Goal: Task Accomplishment & Management: Complete application form

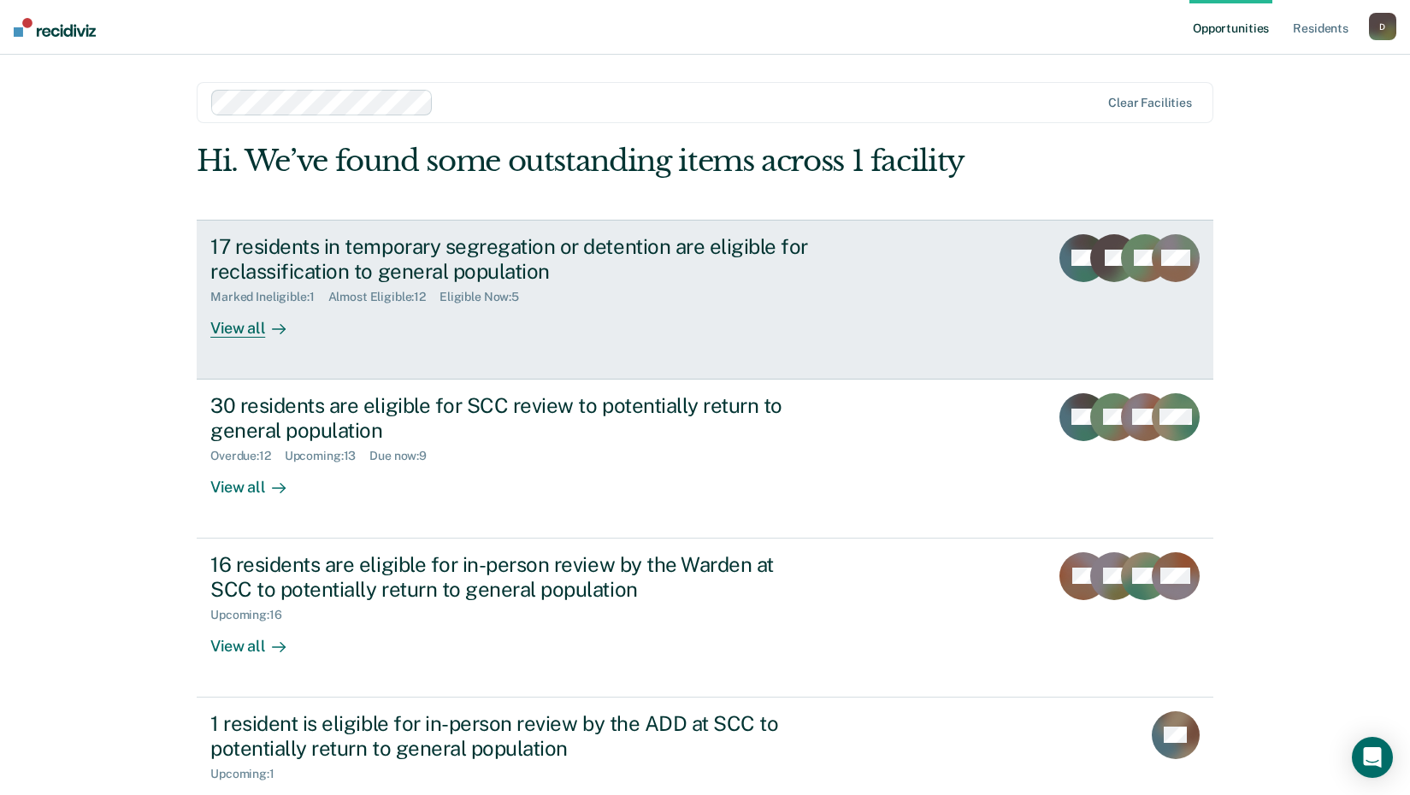
click at [239, 326] on div "View all" at bounding box center [258, 320] width 96 height 33
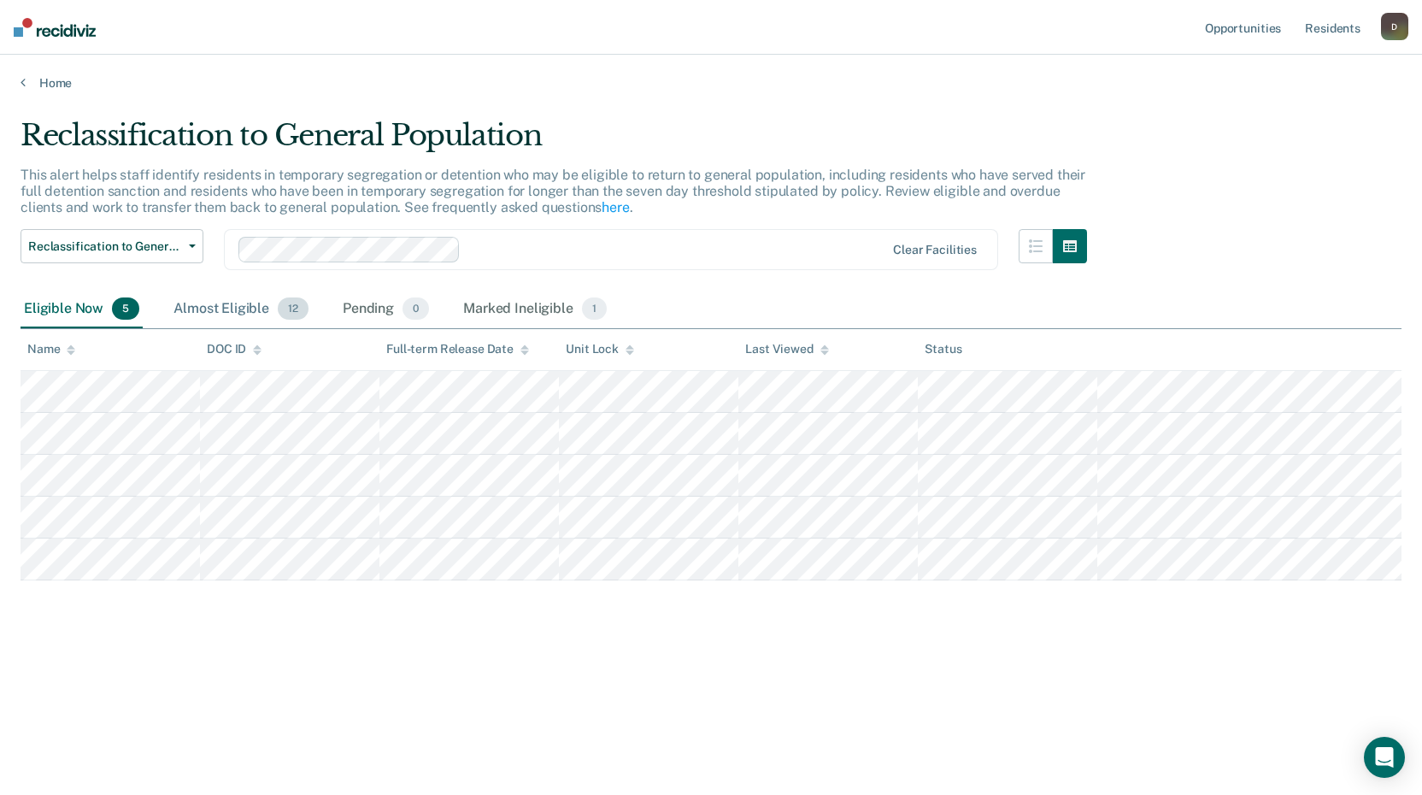
click at [242, 304] on div "Almost Eligible 12" at bounding box center [241, 310] width 142 height 38
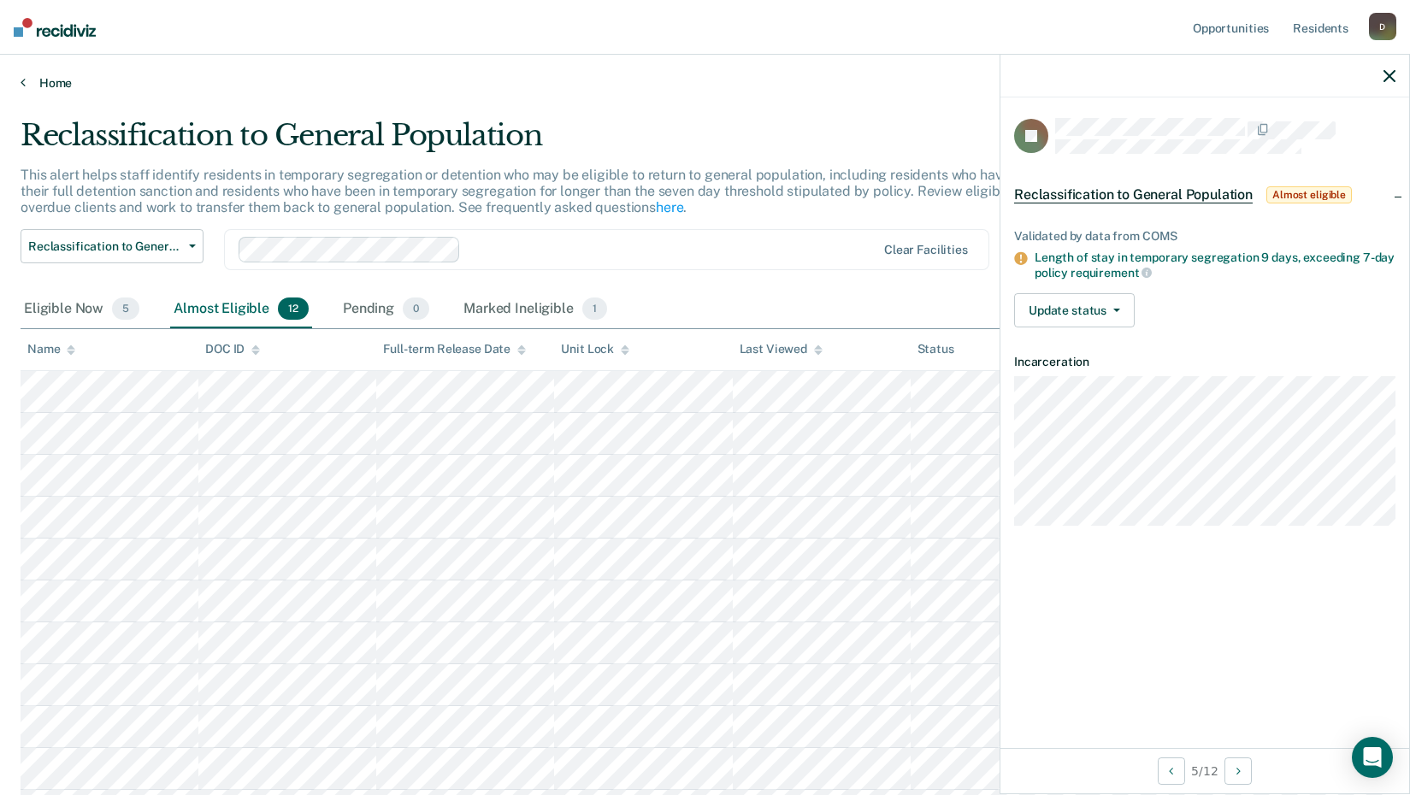
click at [49, 75] on link "Home" at bounding box center [705, 82] width 1369 height 15
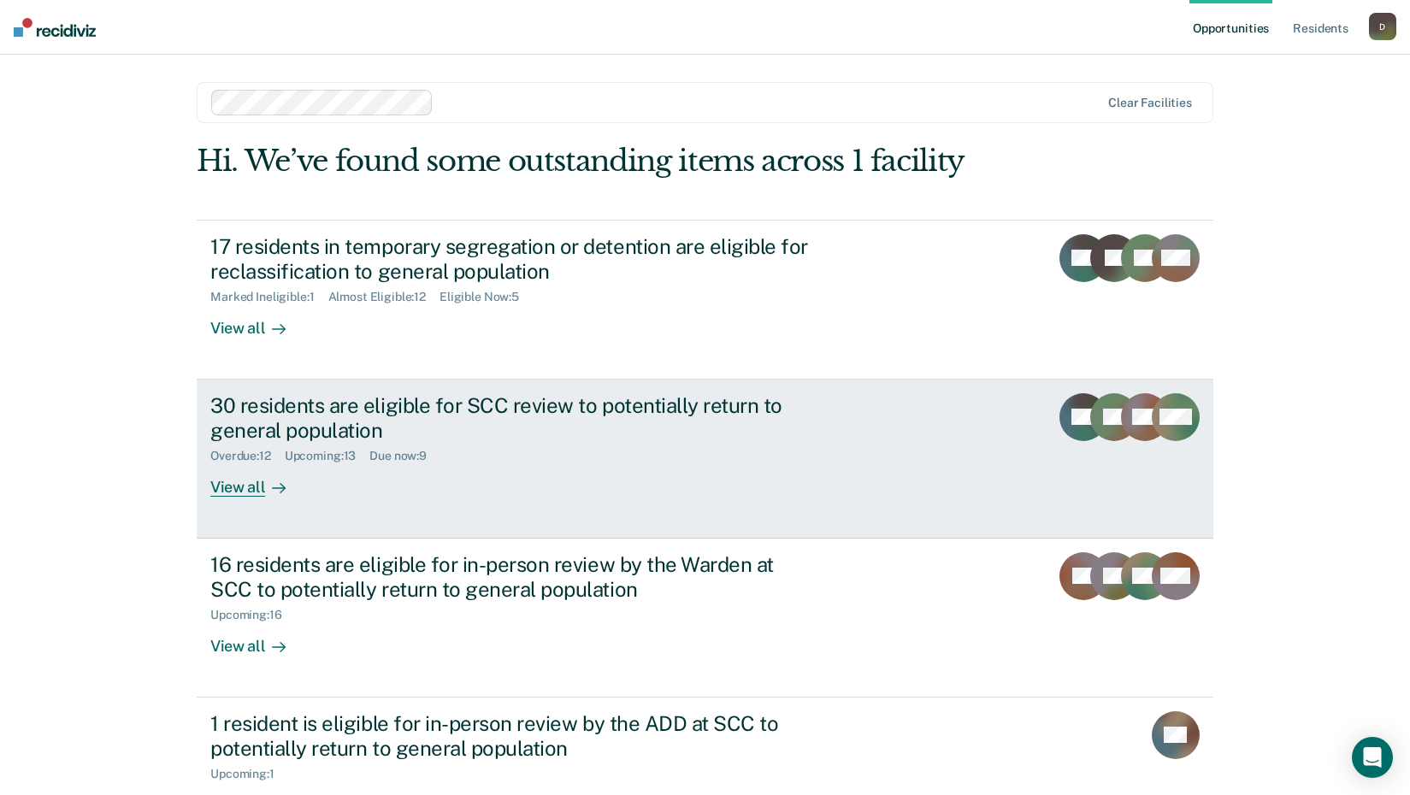
click at [229, 482] on div "View all" at bounding box center [258, 479] width 96 height 33
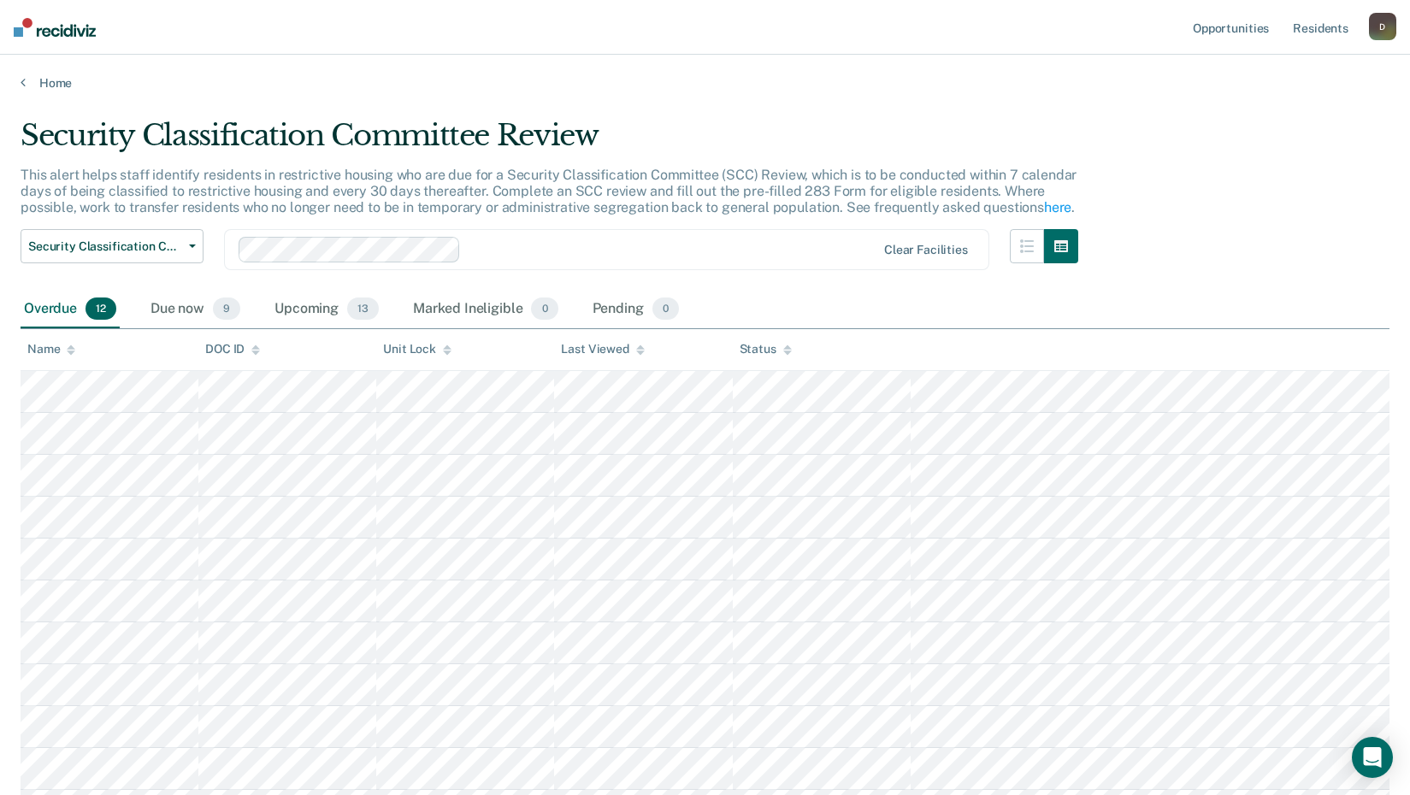
scroll to position [85, 0]
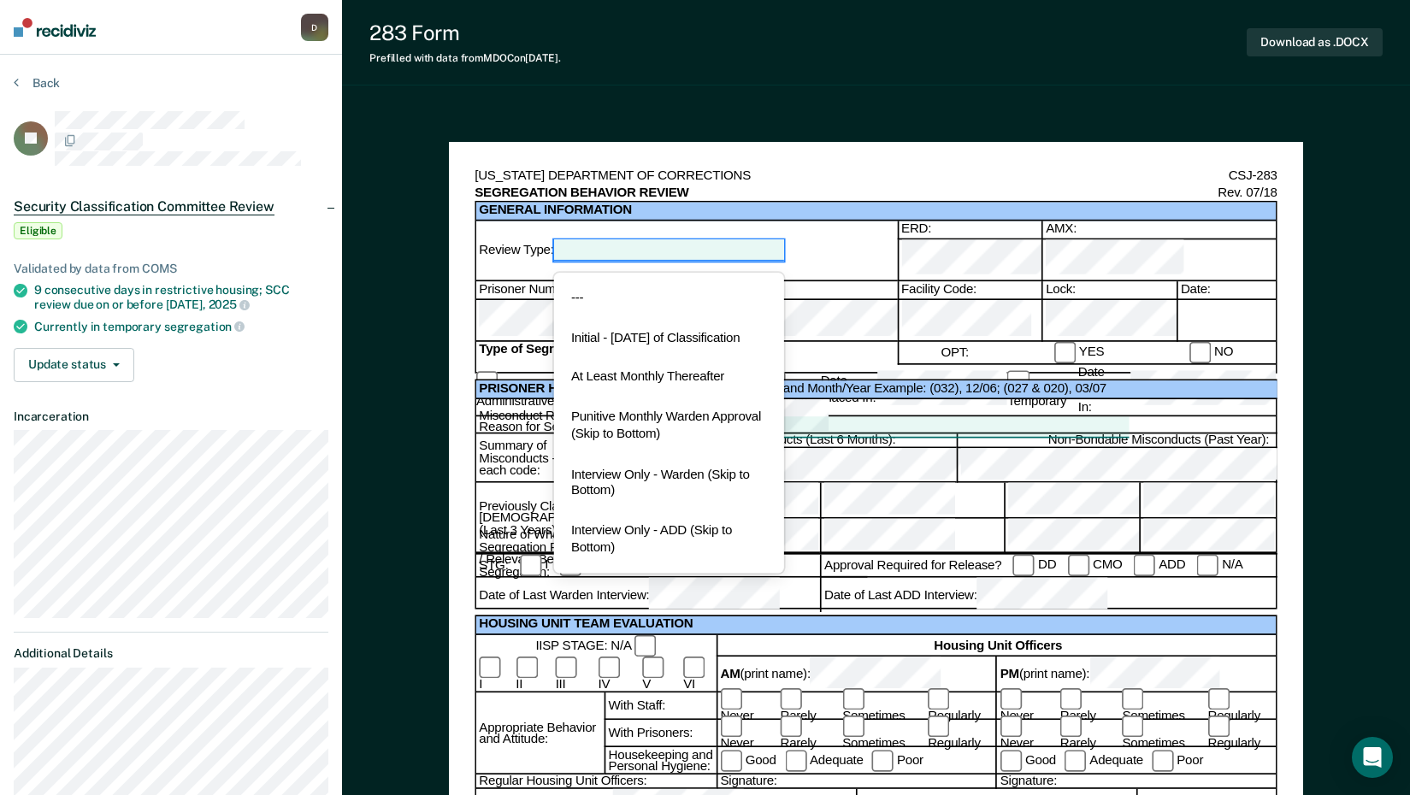
click at [666, 242] on div at bounding box center [669, 250] width 230 height 21
click at [663, 384] on div "At Least Monthly Thereafter" at bounding box center [669, 378] width 230 height 40
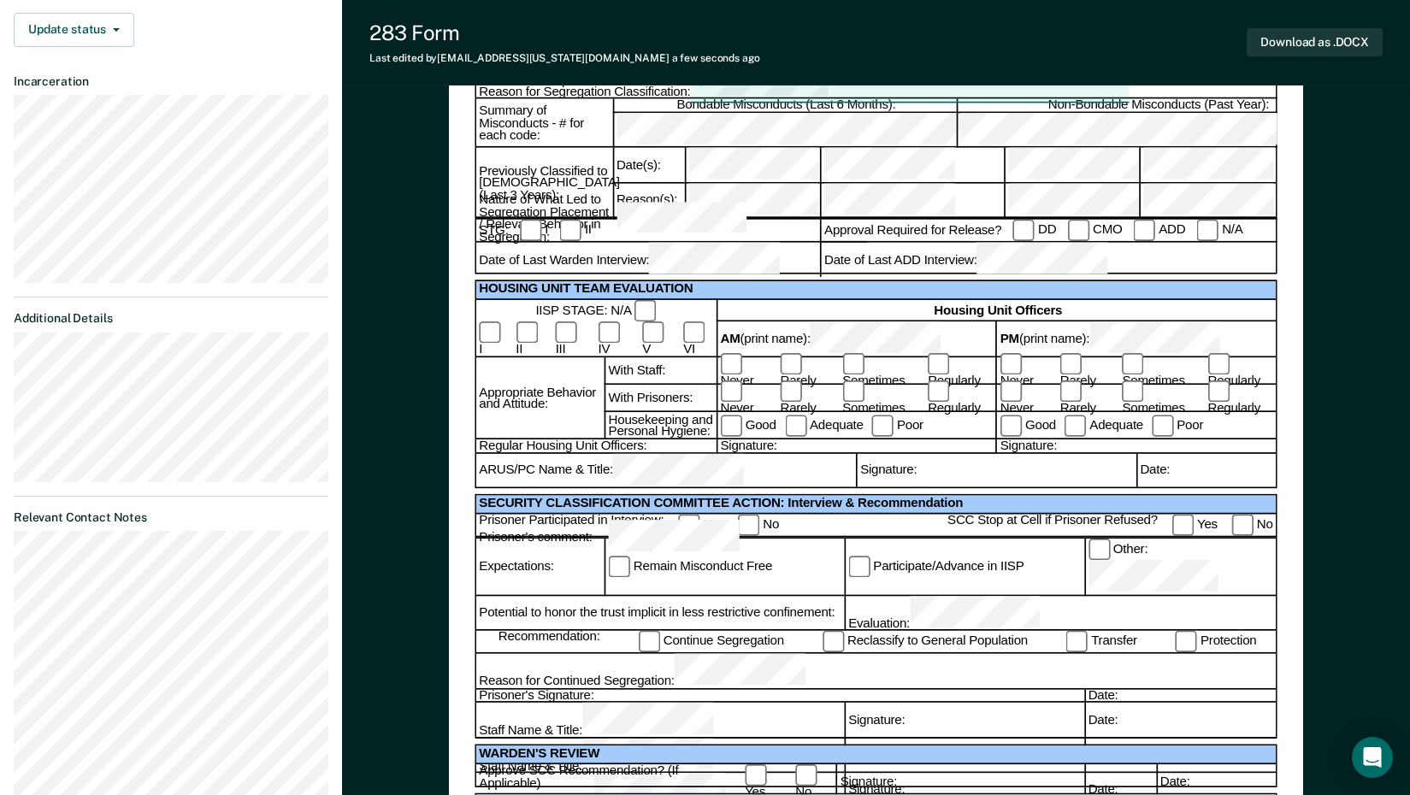
scroll to position [342, 0]
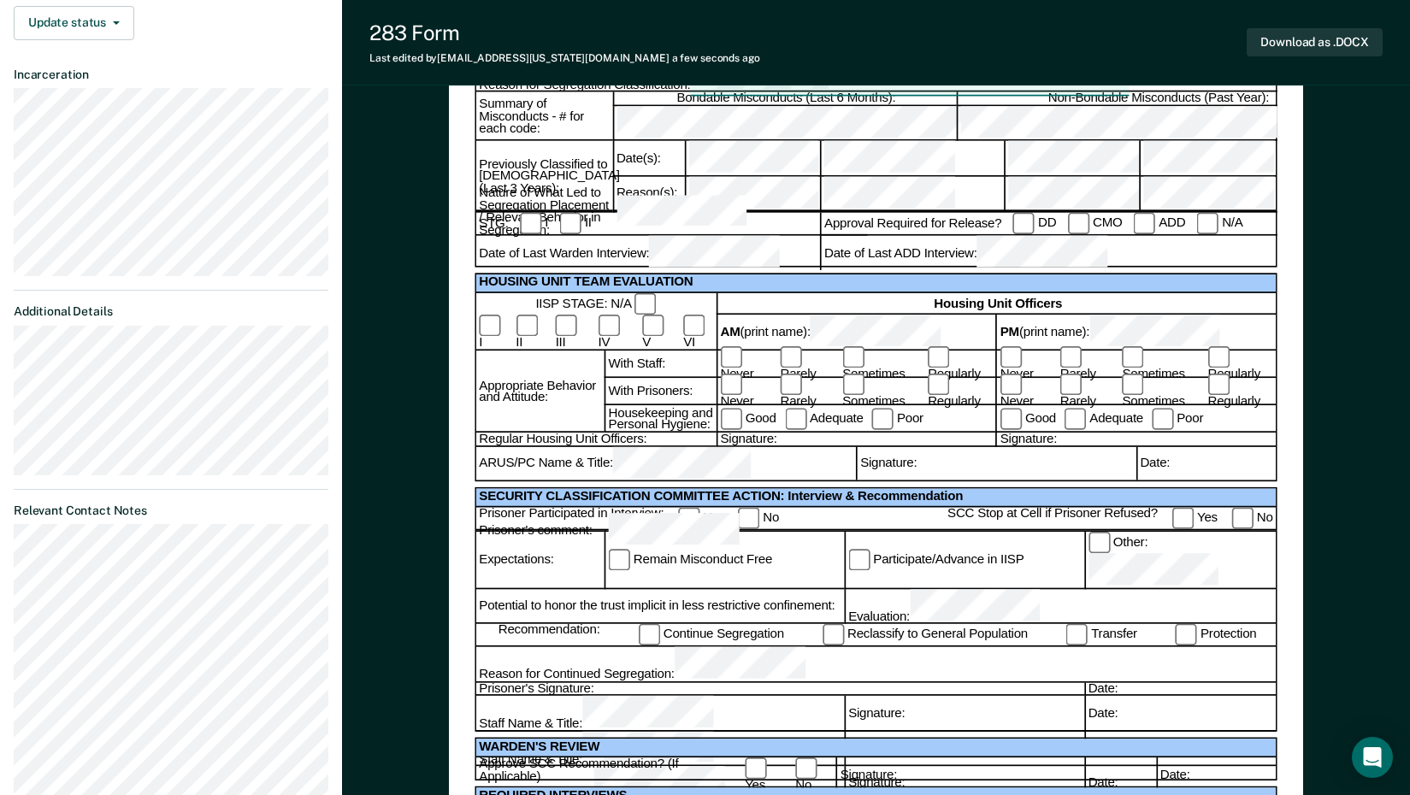
click at [646, 624] on div "Recommendation: Continue Segregation Reclassify to General Population Transfer …" at bounding box center [877, 634] width 797 height 21
click at [845, 624] on label "Reclassify to General Population" at bounding box center [924, 634] width 205 height 21
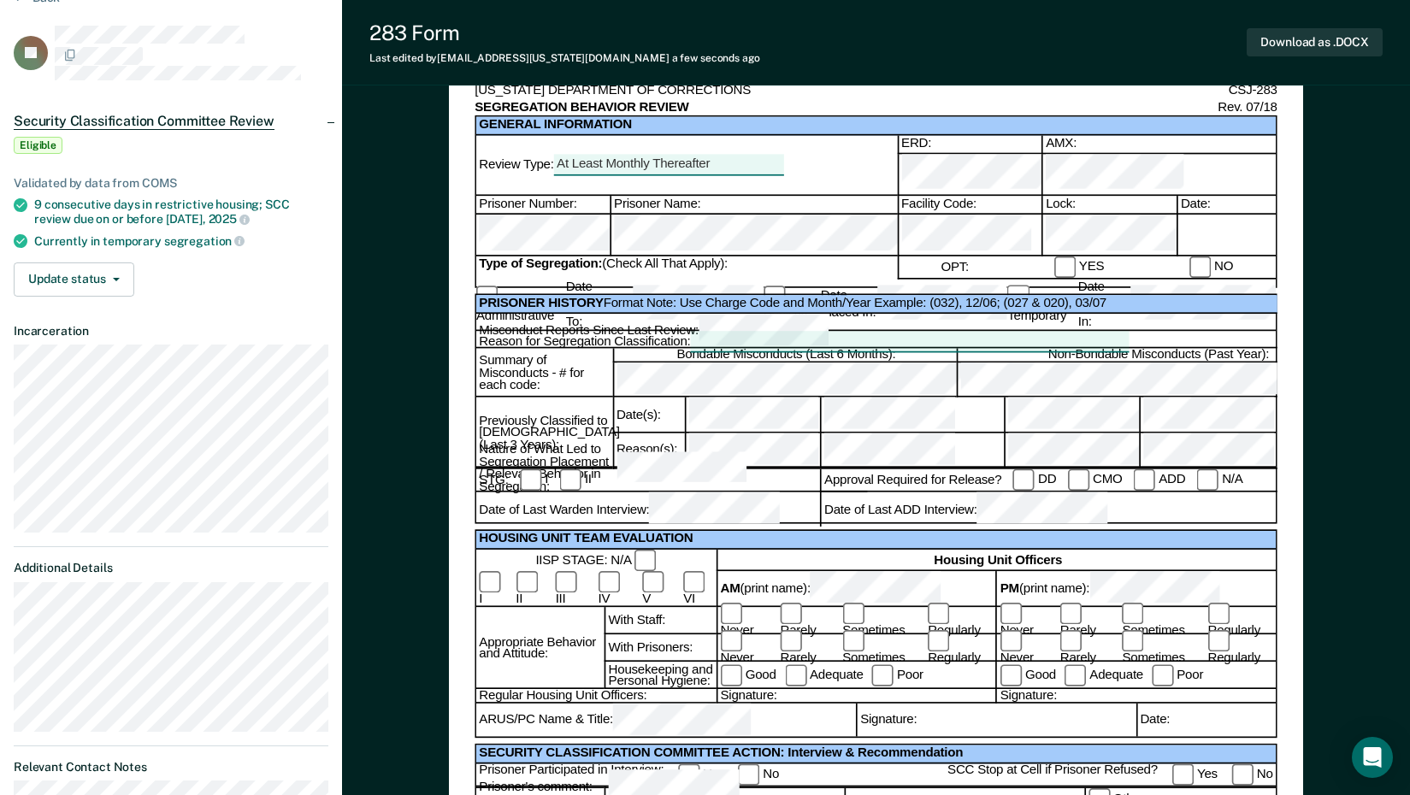
scroll to position [0, 0]
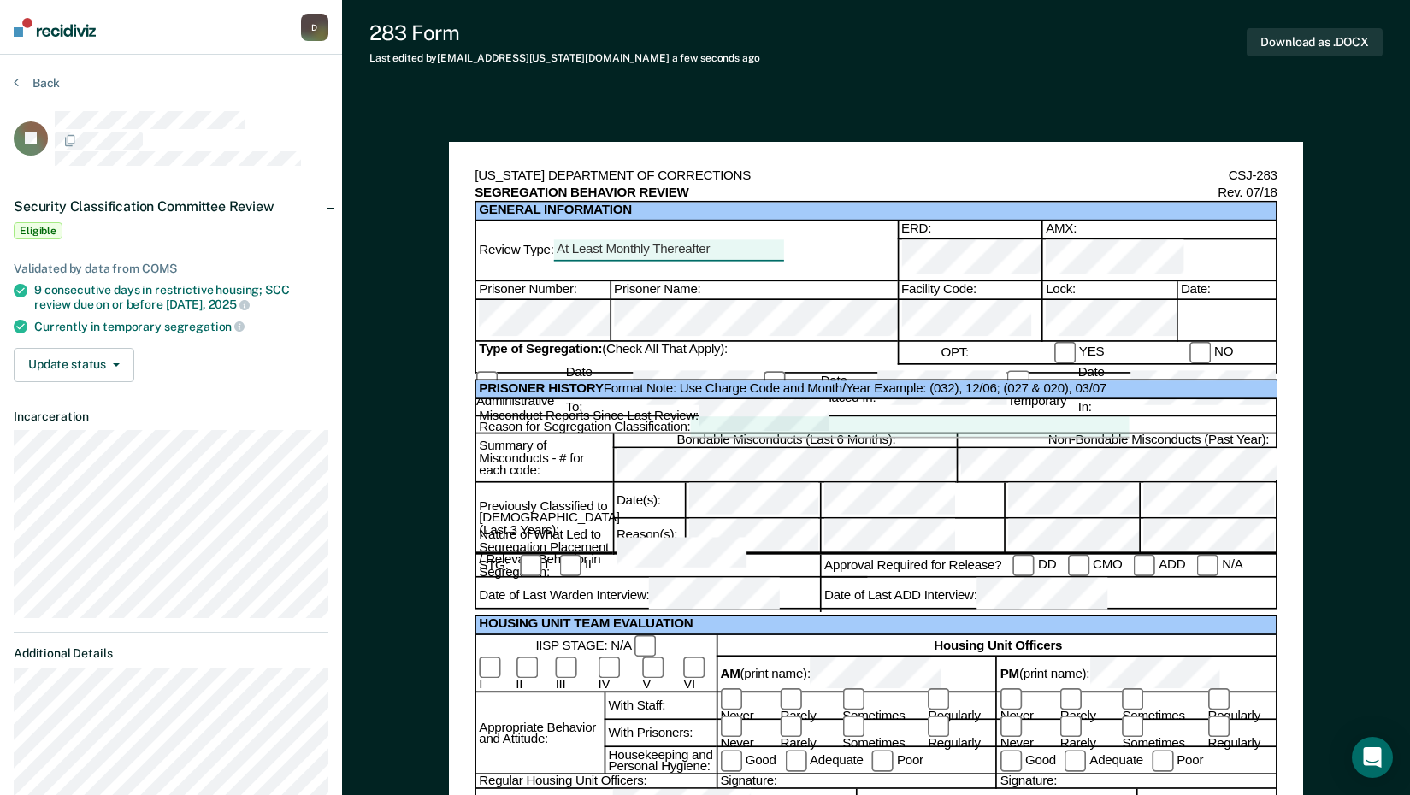
click at [960, 417] on div at bounding box center [909, 427] width 438 height 21
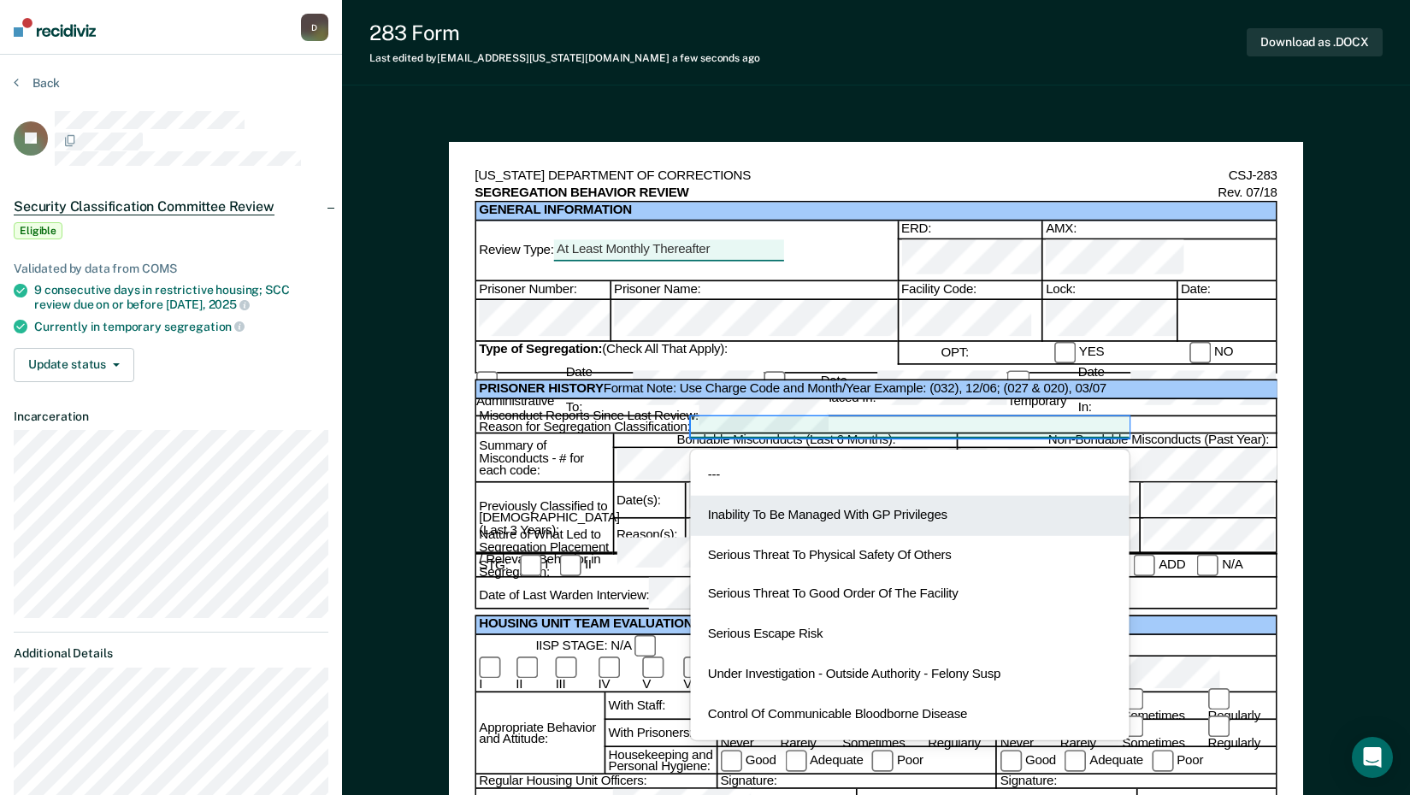
click at [963, 496] on div "Inability To Be Managed With GP Privileges" at bounding box center [909, 516] width 438 height 40
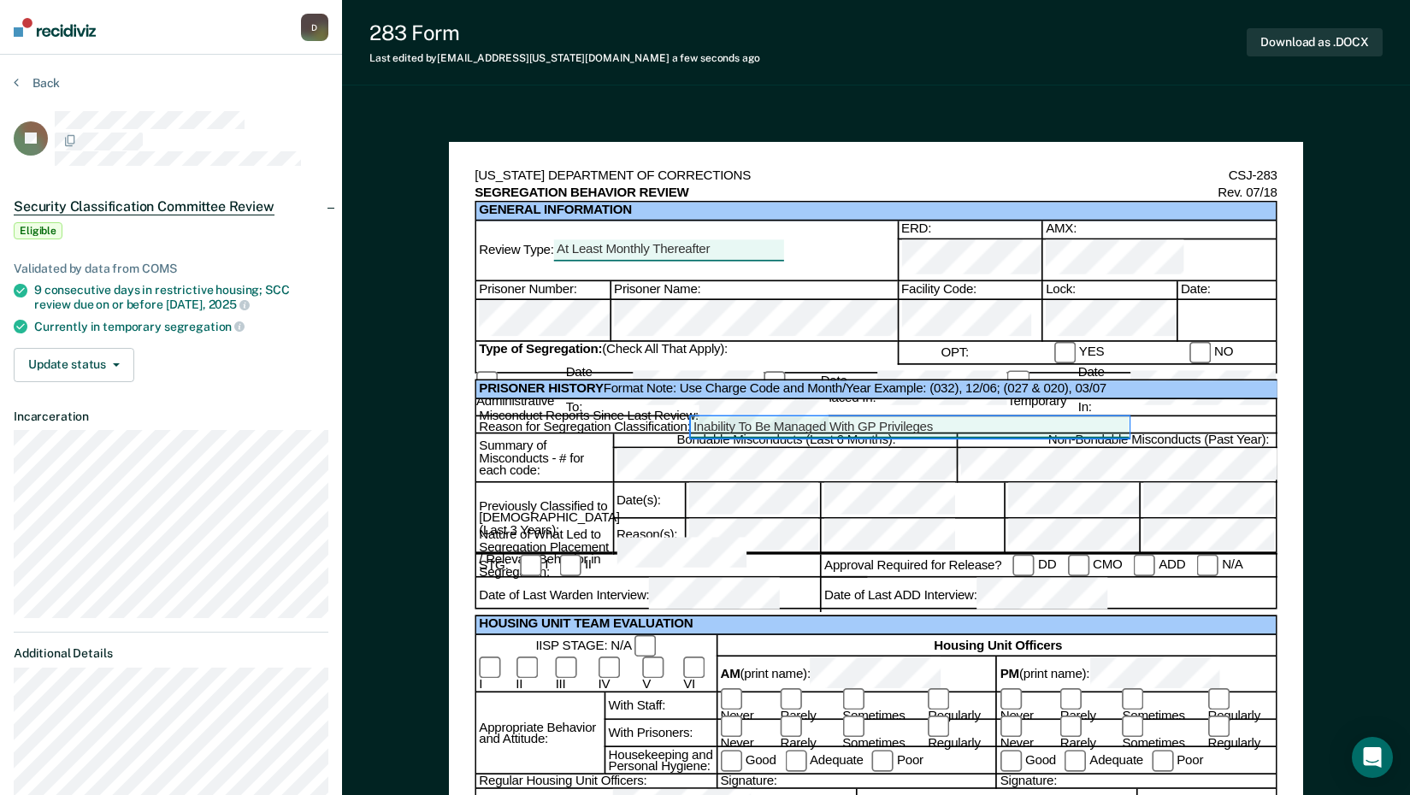
scroll to position [85, 0]
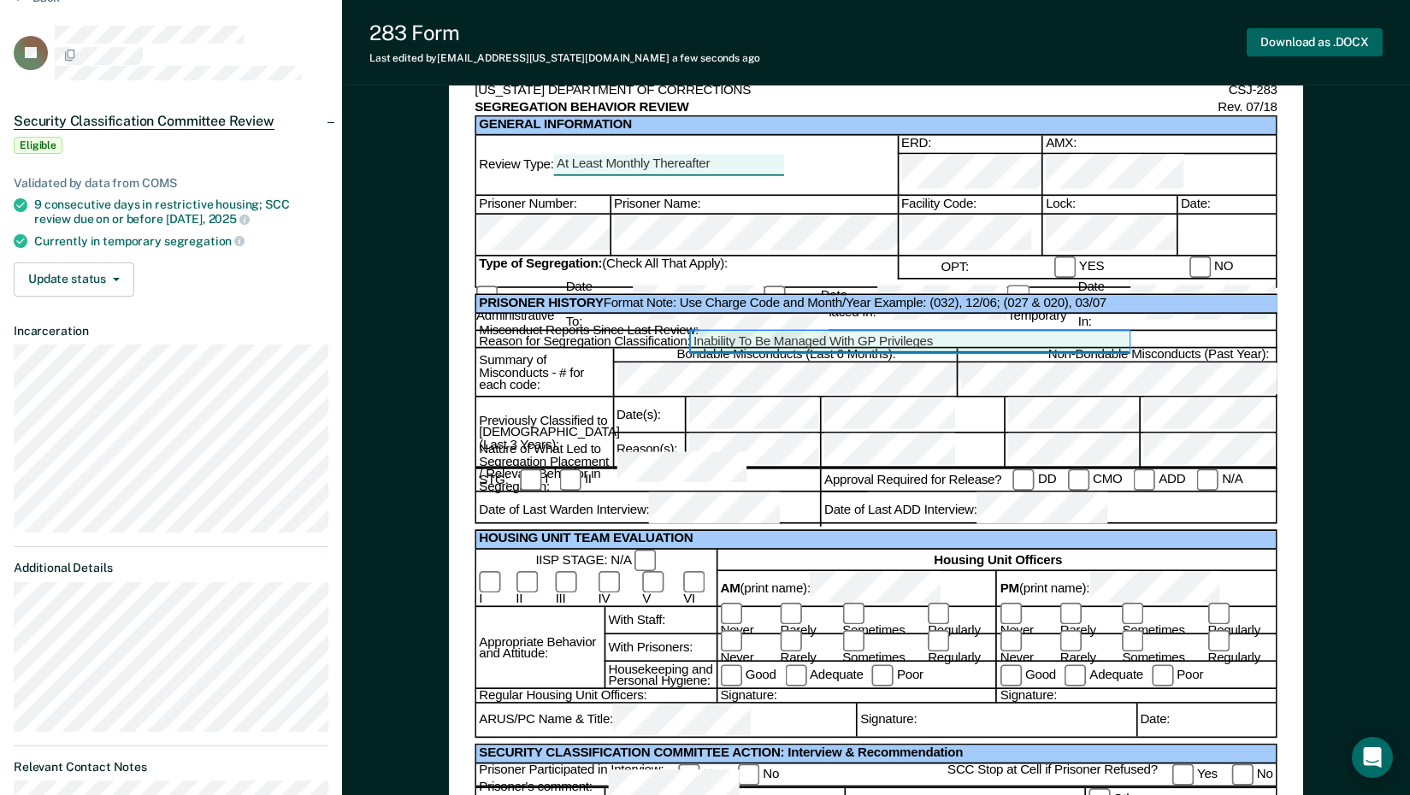
click at [1354, 38] on button "Download as .DOCX" at bounding box center [1314, 42] width 136 height 28
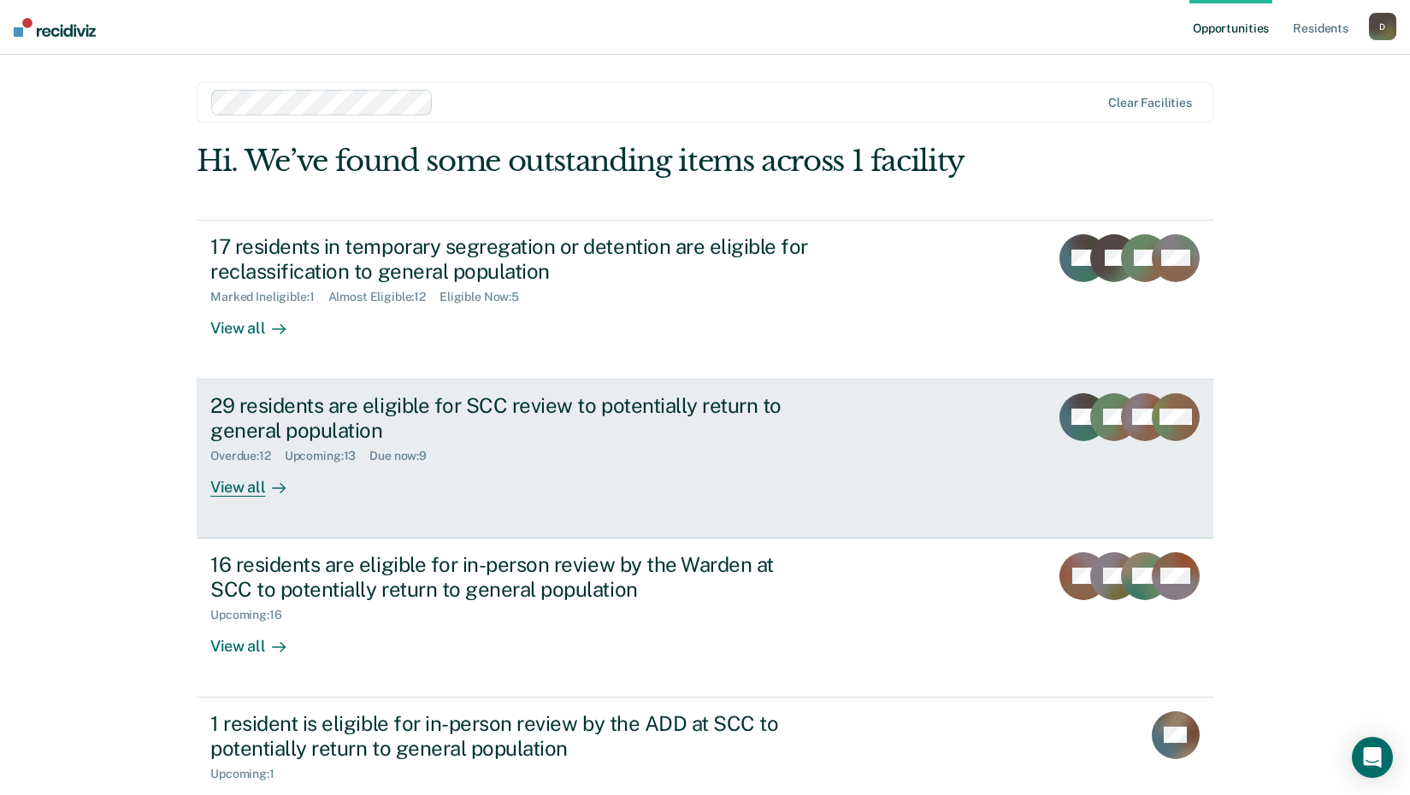
click at [246, 492] on div "View all" at bounding box center [258, 479] width 96 height 33
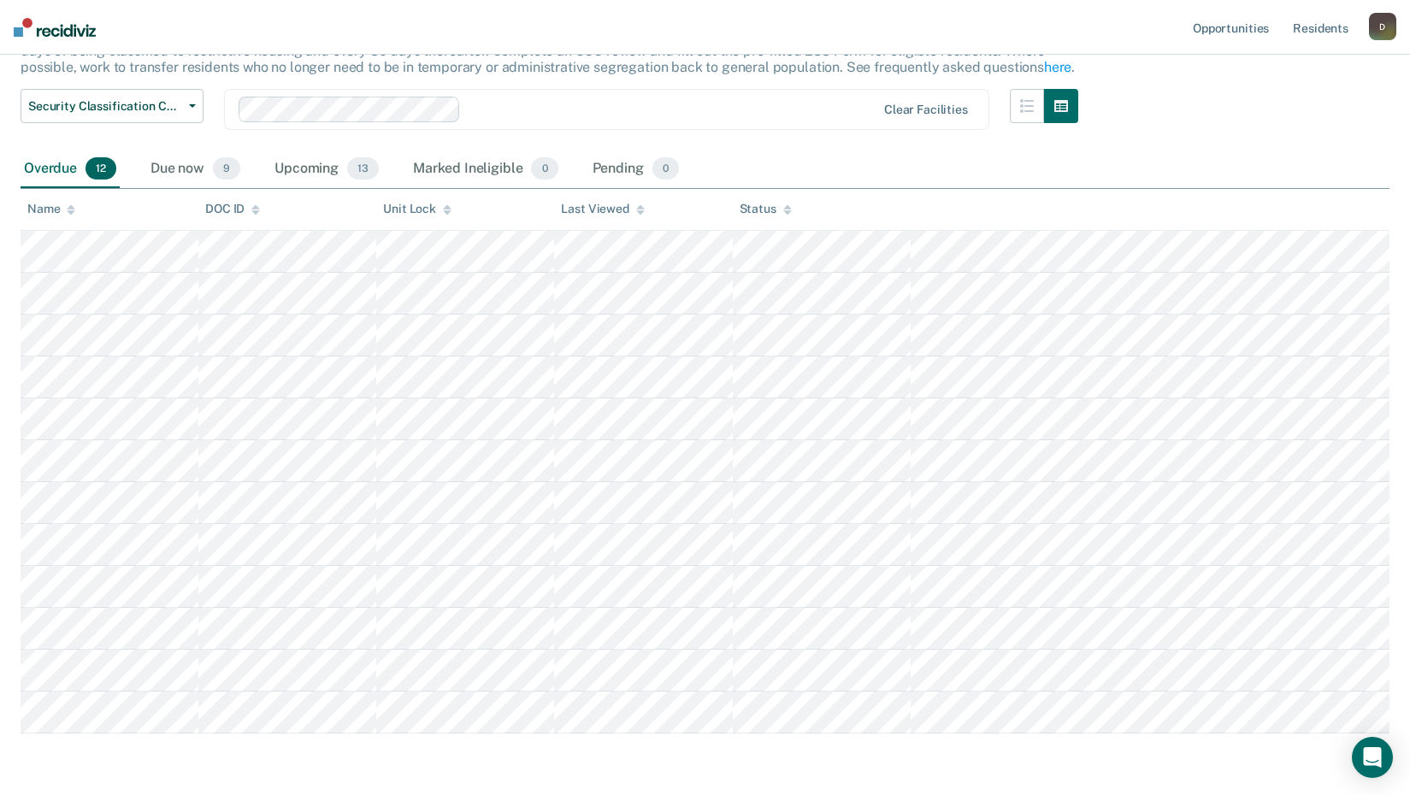
scroll to position [171, 0]
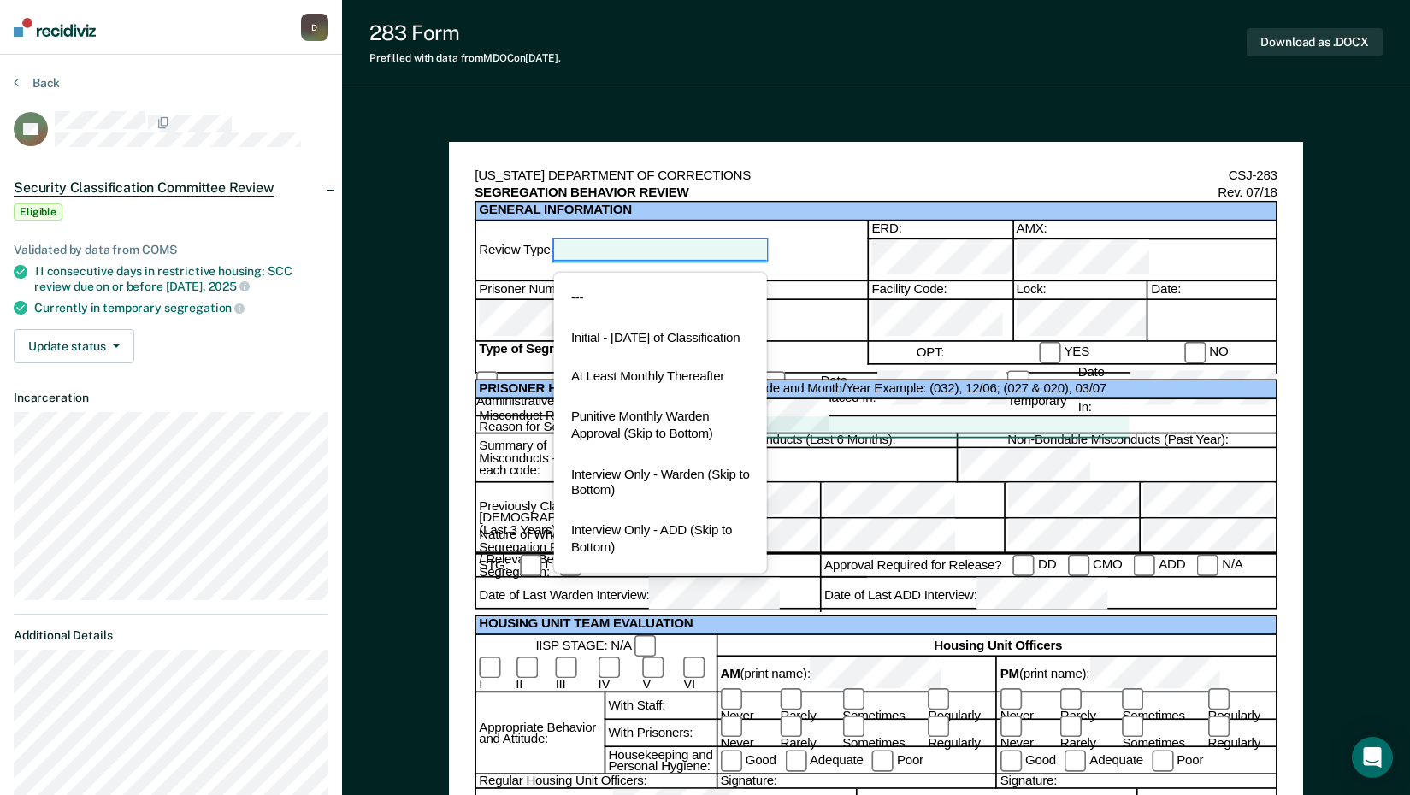
click at [754, 245] on div at bounding box center [661, 250] width 214 height 21
drag, startPoint x: 673, startPoint y: 374, endPoint x: 675, endPoint y: 339, distance: 34.3
click at [675, 339] on div "--- Initial - Within 7 days of Classification At Least Monthly Thereafter Punit…" at bounding box center [661, 423] width 214 height 301
click at [675, 339] on div "Initial - [DATE] of Classification" at bounding box center [661, 339] width 214 height 40
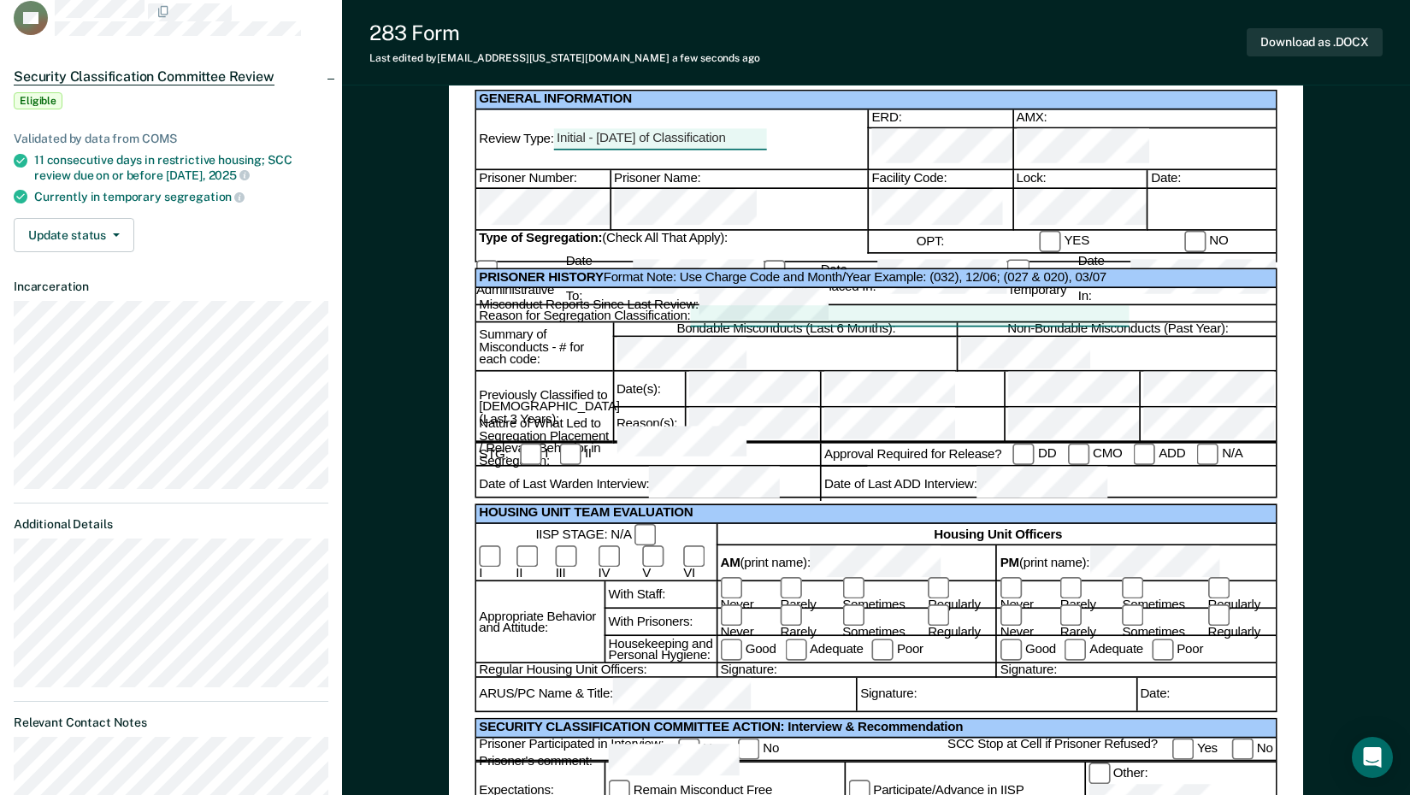
scroll to position [85, 0]
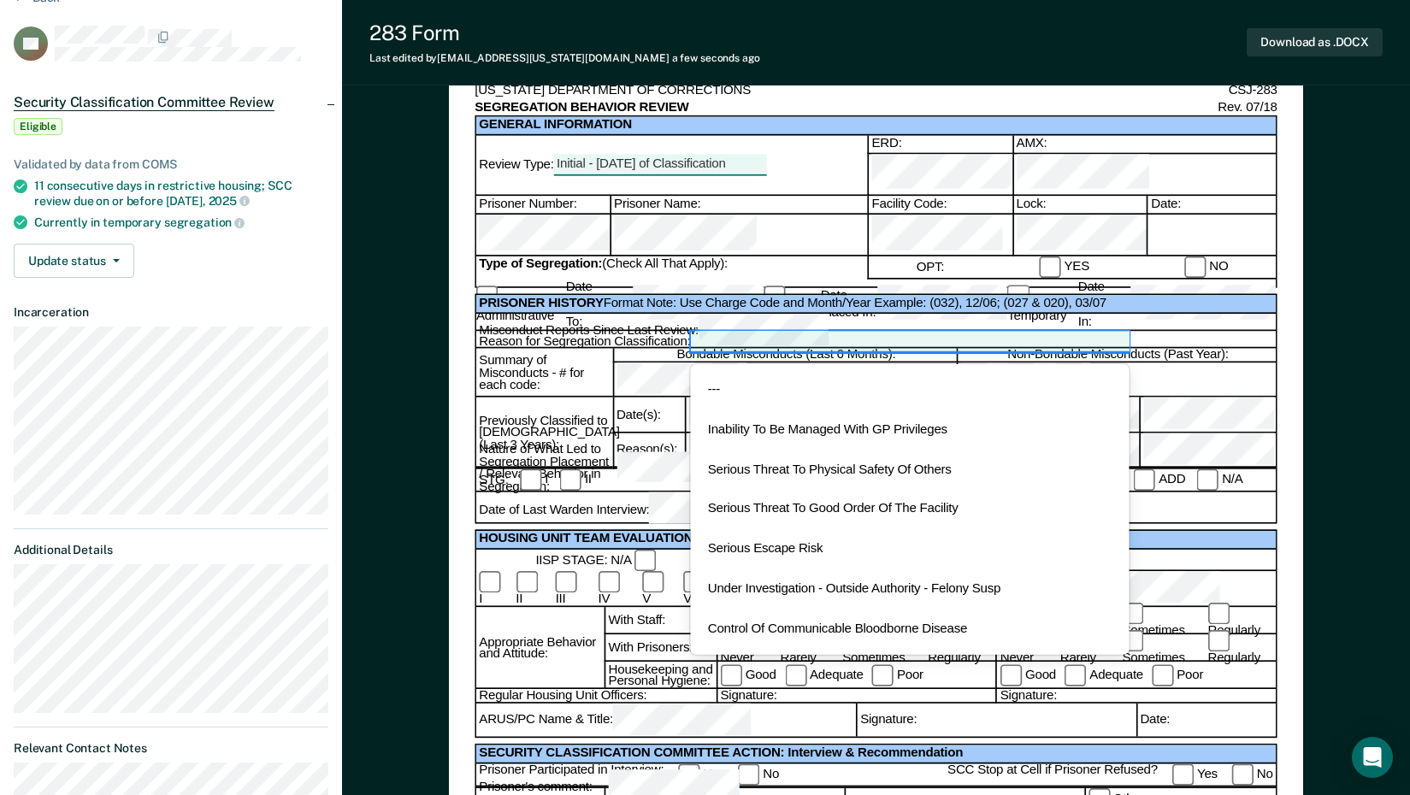
click at [863, 332] on div at bounding box center [909, 342] width 438 height 21
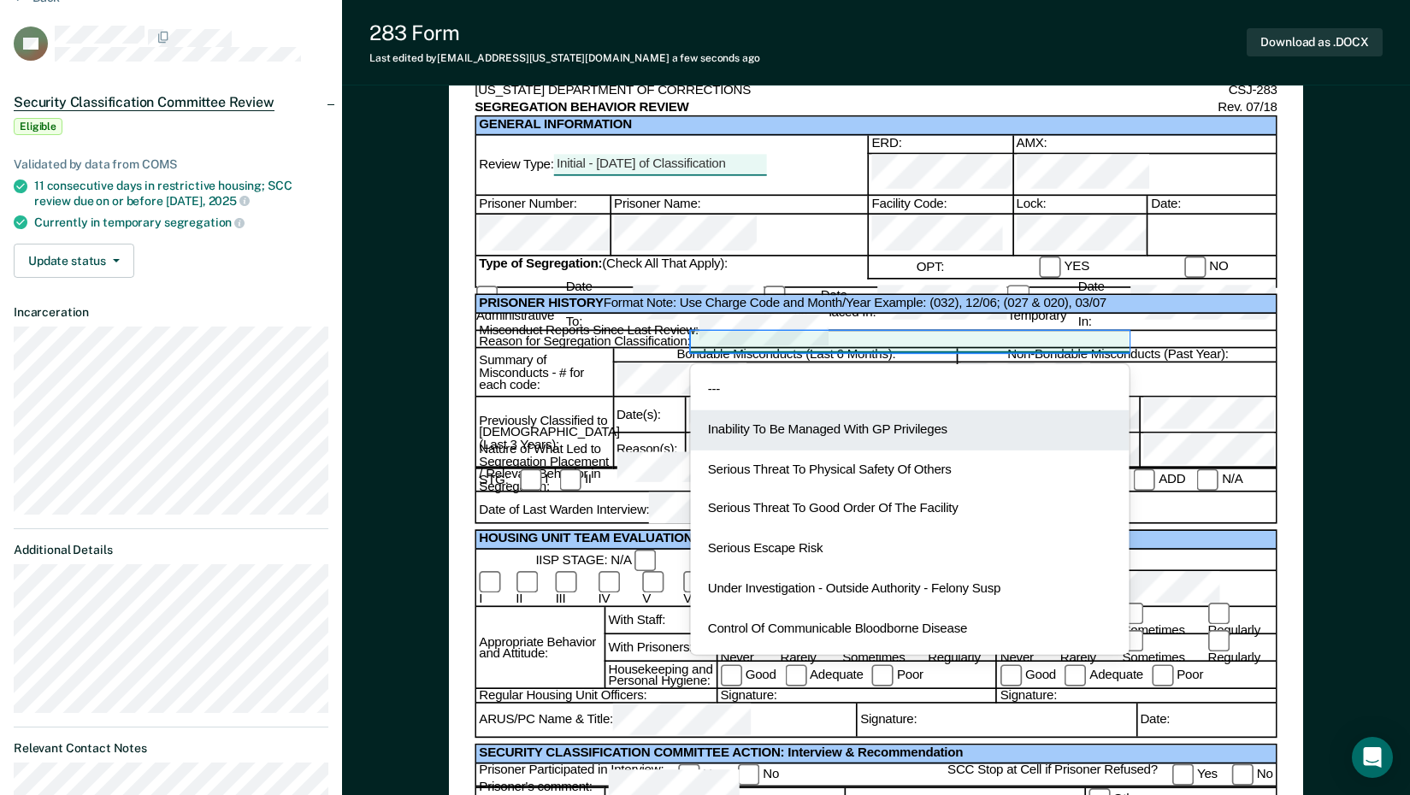
click at [864, 410] on div "Inability To Be Managed With GP Privileges" at bounding box center [909, 430] width 438 height 40
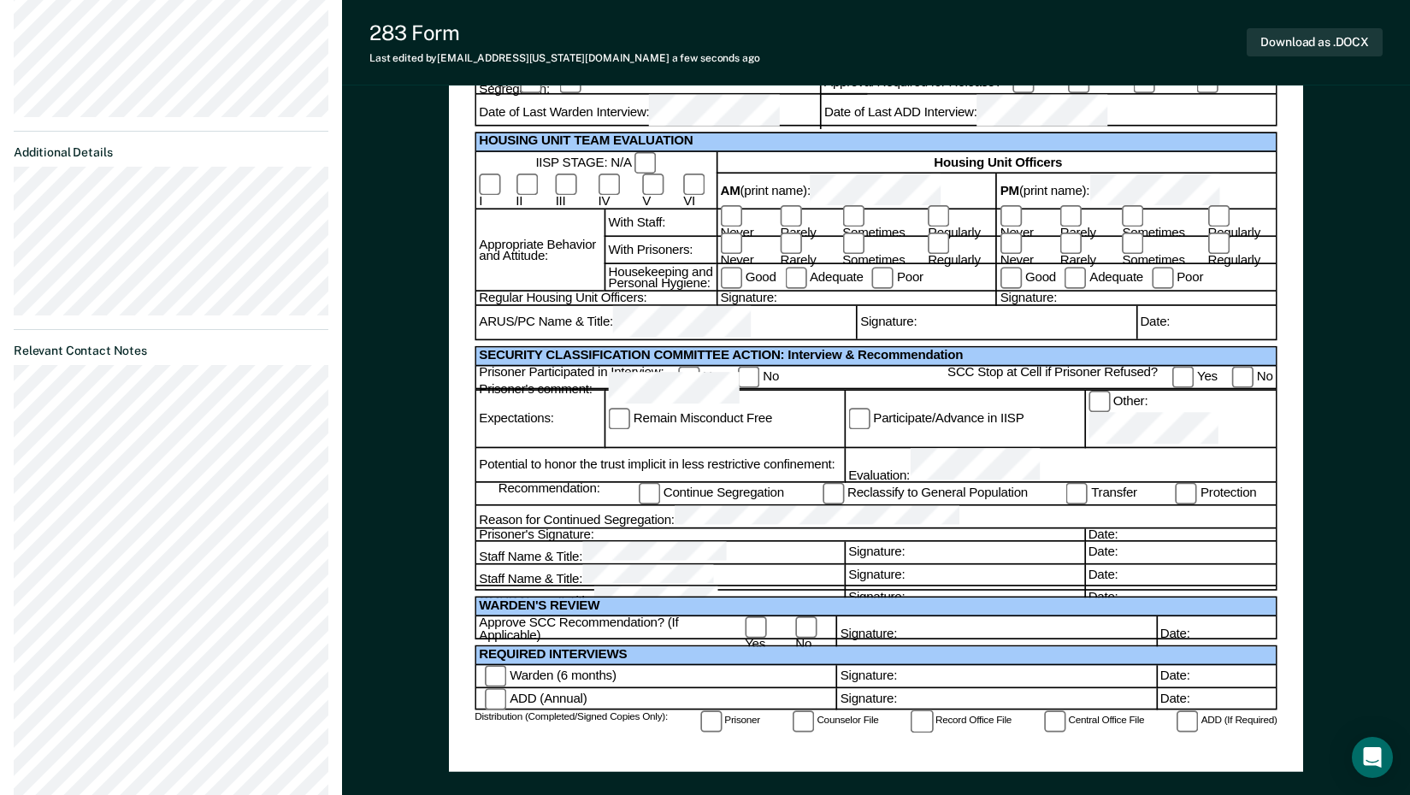
scroll to position [513, 0]
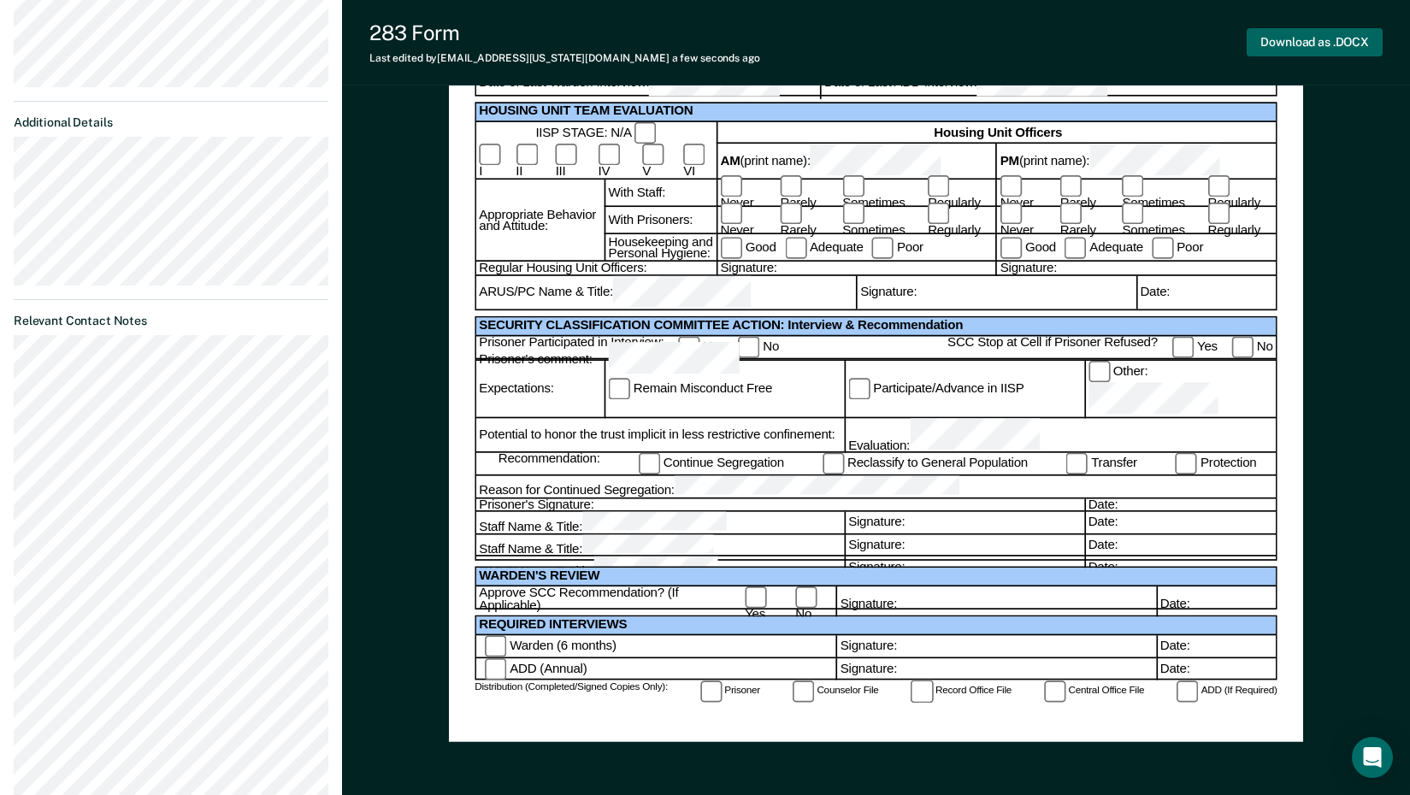
click at [1304, 31] on button "Download as .DOCX" at bounding box center [1314, 42] width 136 height 28
